Goal: Task Accomplishment & Management: Complete application form

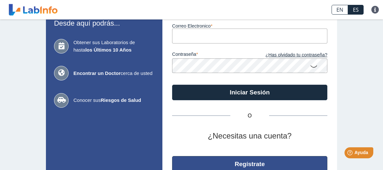
scroll to position [82, 0]
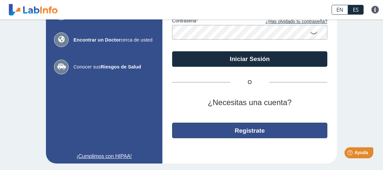
click at [253, 127] on button "Regístrate" at bounding box center [249, 130] width 155 height 16
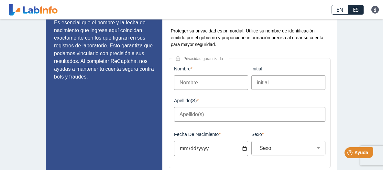
scroll to position [48, 0]
click at [209, 83] on input "Nombre" at bounding box center [211, 82] width 74 height 15
type input "v"
type input "[PERSON_NAME]"
click at [197, 116] on input "Apellido(s)" at bounding box center [250, 114] width 152 height 15
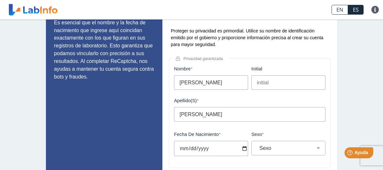
type input "[PERSON_NAME]"
click at [242, 148] on input "Fecha de Nacimiento" at bounding box center [211, 148] width 74 height 15
click at [194, 147] on input "Fecha de Nacimiento" at bounding box center [211, 148] width 74 height 15
click at [184, 148] on input "Fecha de Nacimiento" at bounding box center [211, 148] width 74 height 15
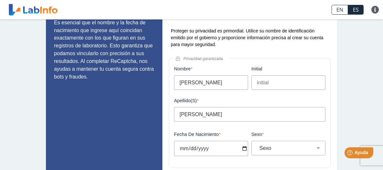
type input "[DATE]"
click at [257, 145] on select "Sexo Masculino Femenino" at bounding box center [291, 148] width 68 height 6
select select "M"
click option "Masculino" at bounding box center [0, 0] width 0 height 0
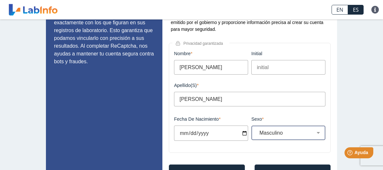
scroll to position [97, 0]
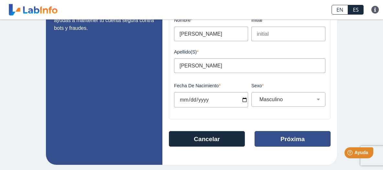
click at [294, 141] on button "Próxima" at bounding box center [293, 139] width 76 height 16
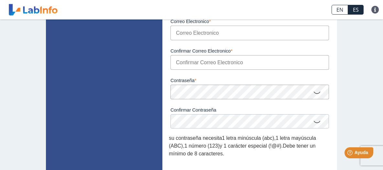
scroll to position [51, 0]
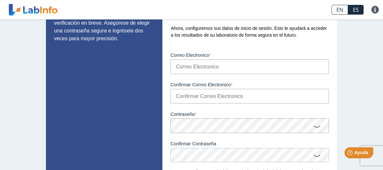
click at [194, 63] on input "Correo Electronico" at bounding box center [250, 66] width 159 height 15
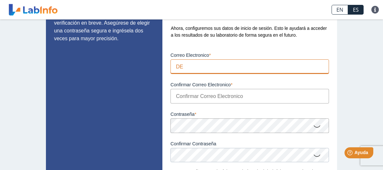
type input "D"
type input "d"
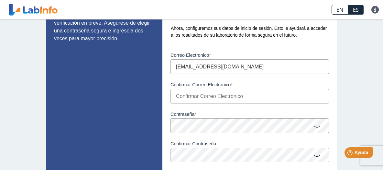
type input "[EMAIL_ADDRESS][DOMAIN_NAME]"
click at [189, 97] on input "Confirmar Correo Electronico" at bounding box center [250, 96] width 159 height 15
type input "[EMAIL_ADDRESS][DOMAIN_NAME]"
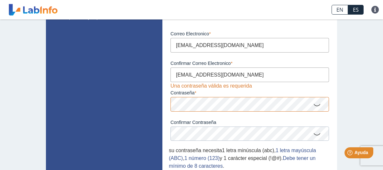
scroll to position [85, 0]
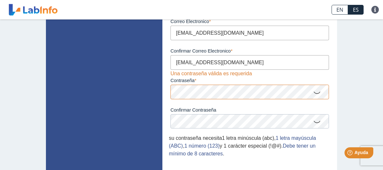
click at [317, 92] on icon at bounding box center [318, 92] width 8 height 13
click at [316, 122] on icon at bounding box center [318, 121] width 8 height 13
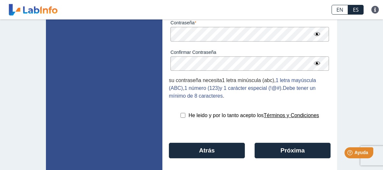
scroll to position [152, 0]
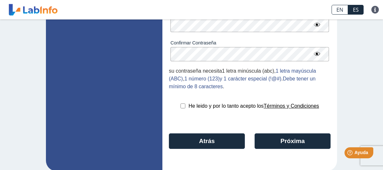
click at [184, 105] on input "checkbox" at bounding box center [183, 105] width 5 height 5
checkbox input "true"
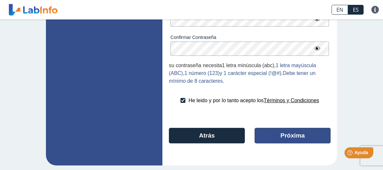
scroll to position [159, 0]
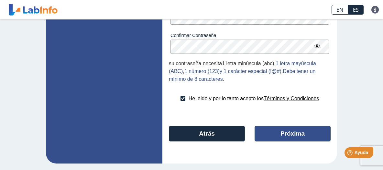
click at [304, 132] on button "Próxima" at bounding box center [293, 134] width 76 height 16
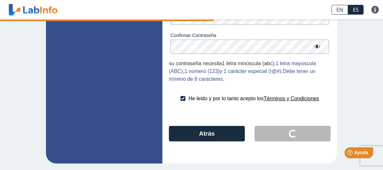
scroll to position [37, 0]
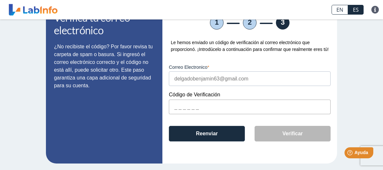
click at [176, 108] on input "text" at bounding box center [250, 106] width 162 height 15
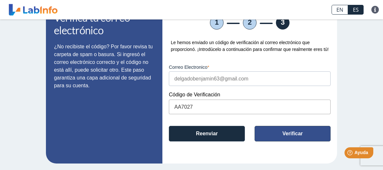
type input "AA7027"
click at [281, 132] on button "Verificar" at bounding box center [293, 134] width 76 height 16
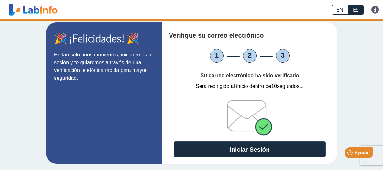
scroll to position [0, 0]
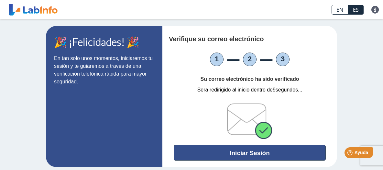
click at [257, 151] on button "Iniciar Sesión" at bounding box center [250, 153] width 152 height 16
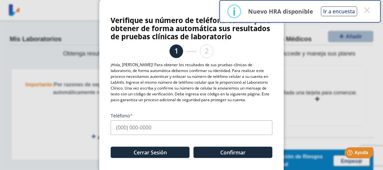
scroll to position [18, 0]
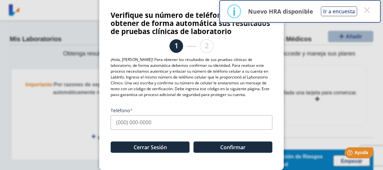
click at [138, 122] on input "Teléfono" at bounding box center [192, 122] width 162 height 15
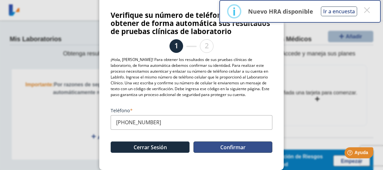
type input "[PHONE_NUMBER]"
click at [233, 147] on button "Confirmar" at bounding box center [233, 146] width 79 height 11
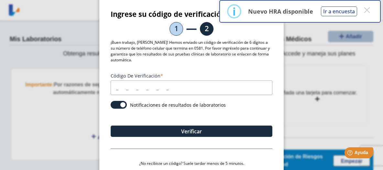
scroll to position [0, 0]
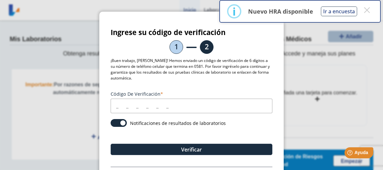
click at [117, 107] on input "Código de verificación" at bounding box center [192, 105] width 162 height 15
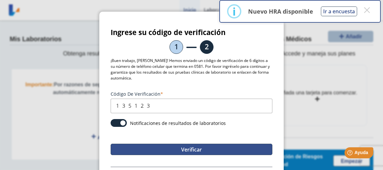
type input "135123"
click at [197, 148] on button "Verificar" at bounding box center [192, 148] width 162 height 11
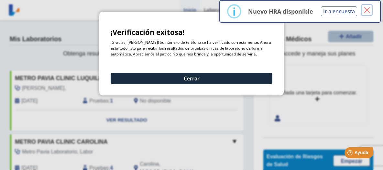
click at [367, 10] on button "×" at bounding box center [367, 10] width 12 height 12
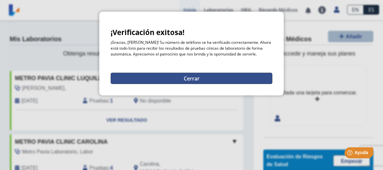
click at [181, 81] on button "Cerrar" at bounding box center [192, 78] width 162 height 11
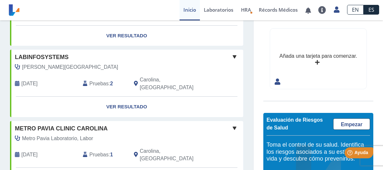
scroll to position [299, 0]
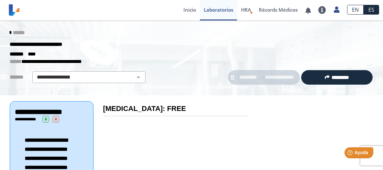
click at [11, 31] on icon at bounding box center [10, 32] width 1 height 5
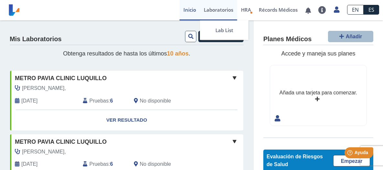
click at [230, 11] on link "Laboratorios" at bounding box center [218, 10] width 37 height 20
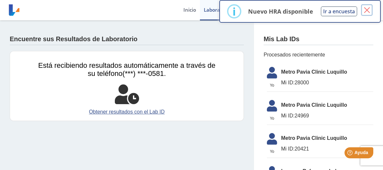
click at [367, 11] on button "×" at bounding box center [367, 10] width 12 height 12
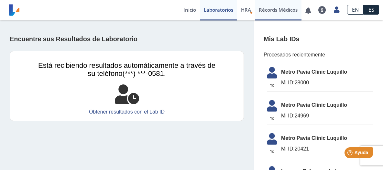
click at [273, 12] on link "Récords Médicos" at bounding box center [278, 10] width 47 height 20
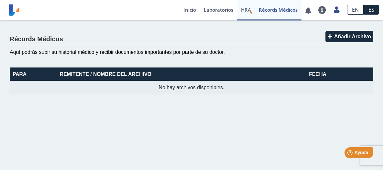
click at [251, 10] on span "HRA" at bounding box center [246, 9] width 10 height 6
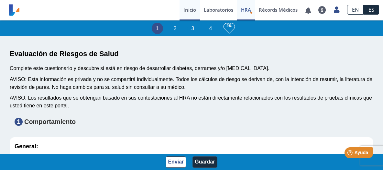
click at [191, 8] on link "Inicio" at bounding box center [190, 10] width 20 height 20
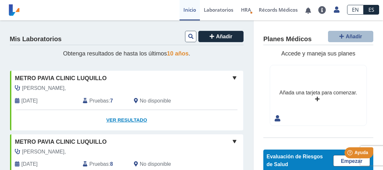
click at [127, 120] on link "Ver Resultado" at bounding box center [127, 120] width 234 height 20
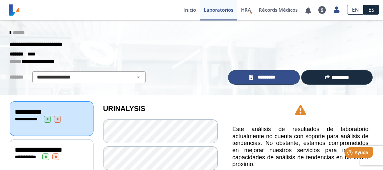
click at [277, 77] on span "*********" at bounding box center [267, 77] width 24 height 7
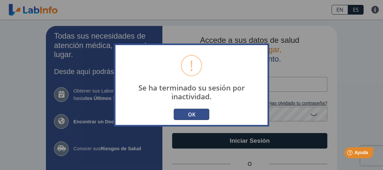
click at [202, 114] on button "OK" at bounding box center [192, 113] width 36 height 11
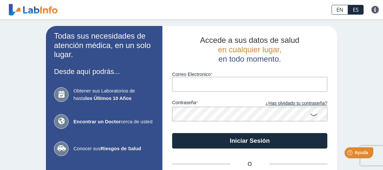
click at [202, 89] on input "Correo Electronico" at bounding box center [249, 84] width 155 height 15
type input "B"
type input "D"
type input "[EMAIL_ADDRESS][DOMAIN_NAME]"
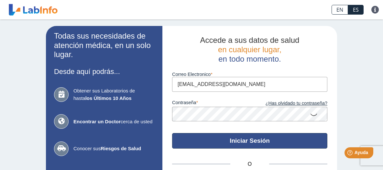
click at [245, 136] on button "Iniciar Sesión" at bounding box center [249, 141] width 155 height 16
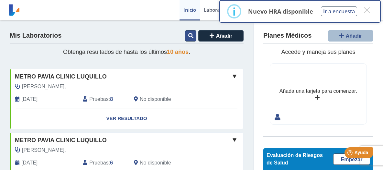
click at [190, 37] on icon at bounding box center [190, 35] width 5 height 5
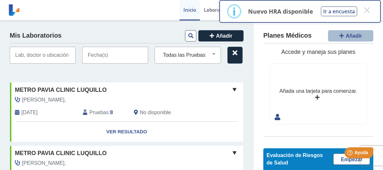
click at [110, 56] on input "text" at bounding box center [115, 55] width 66 height 17
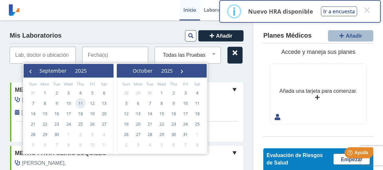
click at [81, 104] on span "11" at bounding box center [80, 103] width 10 height 10
click at [82, 102] on span "11" at bounding box center [80, 103] width 10 height 10
type input "[DATE] - [DATE]"
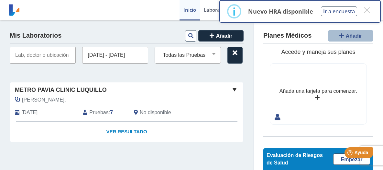
click at [129, 131] on link "Ver Resultado" at bounding box center [127, 131] width 234 height 20
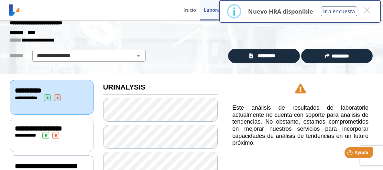
scroll to position [33, 0]
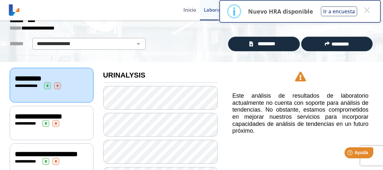
click at [51, 86] on span "*" at bounding box center [47, 85] width 7 height 7
click at [41, 77] on span "**********" at bounding box center [28, 78] width 27 height 7
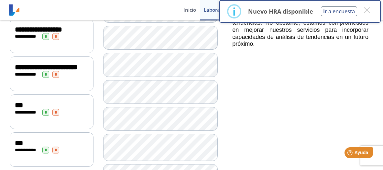
scroll to position [134, 0]
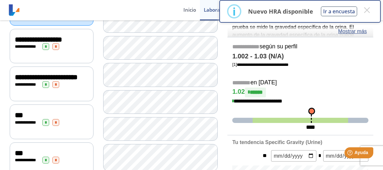
scroll to position [61, 0]
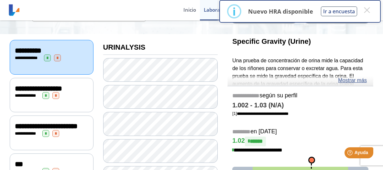
click at [54, 130] on span "**********" at bounding box center [46, 125] width 63 height 7
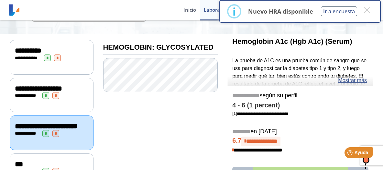
scroll to position [95, 0]
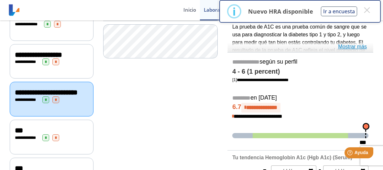
click at [351, 47] on link "Mostrar más" at bounding box center [352, 47] width 29 height 8
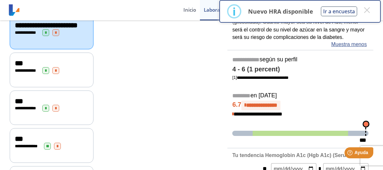
scroll to position [162, 0]
click at [23, 105] on span "***" at bounding box center [19, 100] width 8 height 7
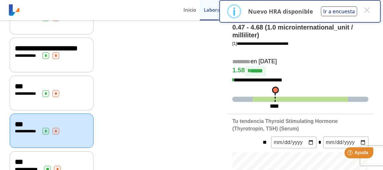
scroll to position [129, 0]
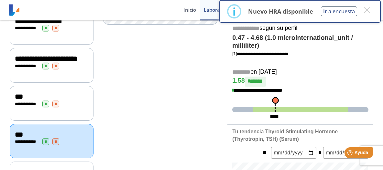
click at [52, 62] on span "**********" at bounding box center [46, 58] width 63 height 7
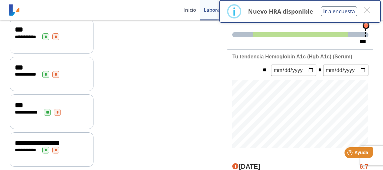
scroll to position [229, 0]
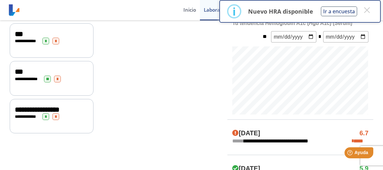
click at [61, 82] on span "*" at bounding box center [57, 78] width 7 height 7
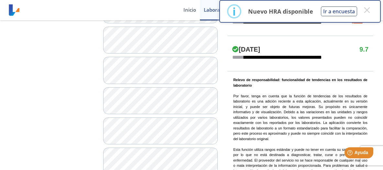
scroll to position [330, 0]
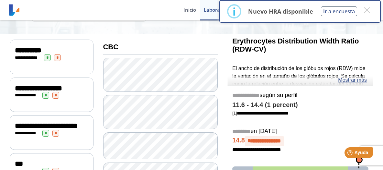
scroll to position [61, 0]
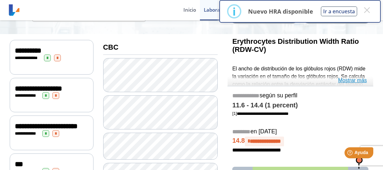
click at [349, 82] on link "Mostrar más" at bounding box center [352, 80] width 29 height 8
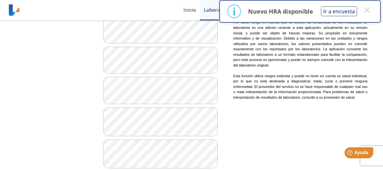
scroll to position [497, 0]
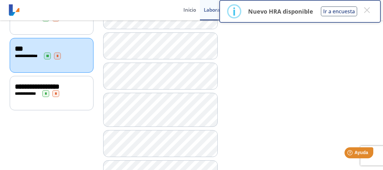
scroll to position [302, 0]
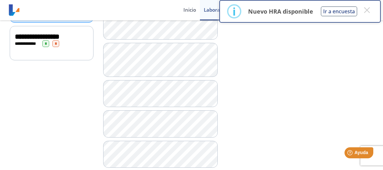
click at [60, 40] on span "**********" at bounding box center [37, 36] width 45 height 7
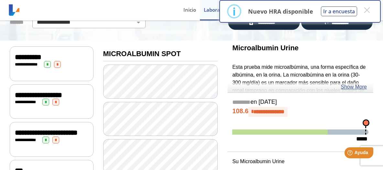
scroll to position [52, 0]
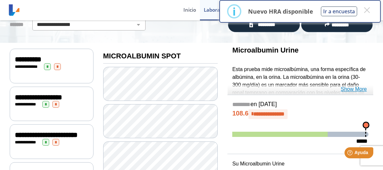
click at [348, 90] on link "Show More" at bounding box center [354, 89] width 26 height 8
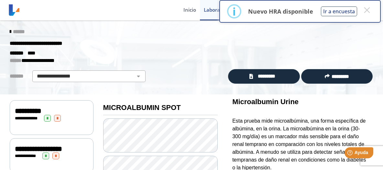
scroll to position [0, 0]
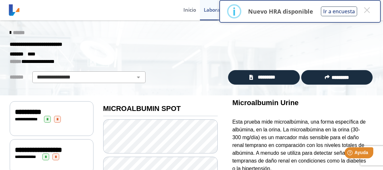
click at [21, 34] on span "******" at bounding box center [19, 32] width 12 height 5
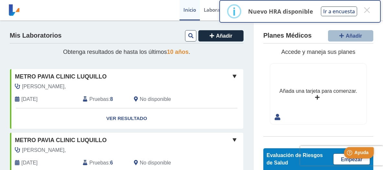
click at [355, 153] on span "Ayuda" at bounding box center [362, 153] width 14 height 6
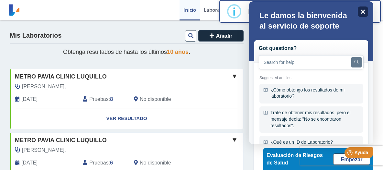
click at [363, 12] on icon "Close" at bounding box center [363, 12] width 4 height 4
